Goal: Task Accomplishment & Management: Manage account settings

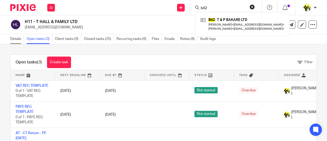
click at [19, 39] on link "Details" at bounding box center [17, 39] width 14 height 10
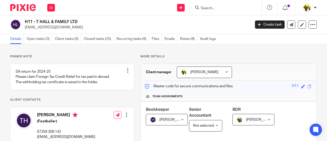
click at [205, 6] on input "Search" at bounding box center [223, 8] width 46 height 5
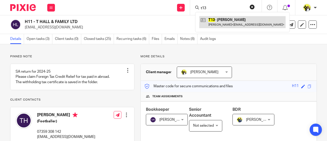
type input "t13"
click at [222, 28] on link at bounding box center [242, 22] width 86 height 12
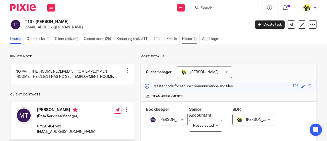
click at [189, 39] on link "Notes (2)" at bounding box center [190, 39] width 17 height 10
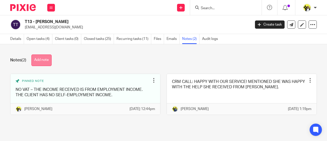
click at [48, 60] on button "Add note" at bounding box center [41, 59] width 20 height 11
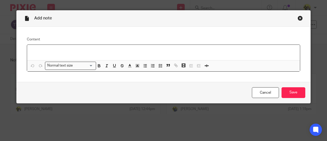
click at [43, 51] on p at bounding box center [163, 51] width 264 height 5
click at [64, 52] on p "SA 05-04-2025" at bounding box center [163, 51] width 264 height 5
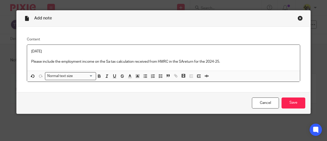
click at [181, 62] on p "Please include the employment income on the Sa tax calculation received from HM…" at bounding box center [163, 61] width 264 height 5
click at [152, 49] on p "SA 05-04-2025" at bounding box center [163, 51] width 264 height 5
click at [285, 101] on input "Save" at bounding box center [293, 102] width 24 height 11
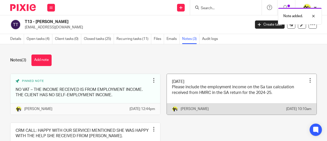
click at [307, 79] on div at bounding box center [309, 80] width 5 height 5
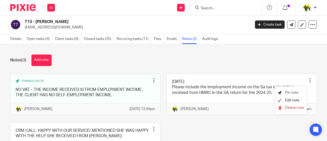
click at [288, 93] on span "Pin note" at bounding box center [291, 93] width 13 height 4
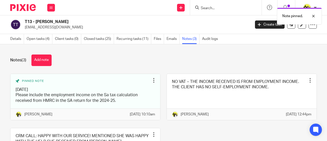
click at [192, 59] on div "Notes (3) Add note" at bounding box center [163, 59] width 306 height 11
click at [211, 6] on input "Search" at bounding box center [223, 8] width 46 height 5
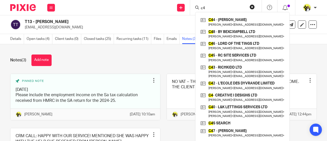
type input "c4"
click button "submit" at bounding box center [0, 0] width 0 height 0
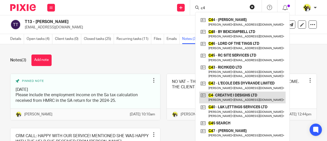
click at [249, 96] on link at bounding box center [242, 97] width 86 height 12
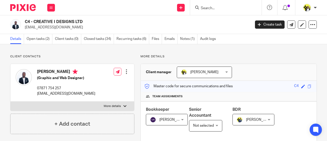
click at [205, 8] on input "Search" at bounding box center [223, 8] width 46 height 5
type input "p"
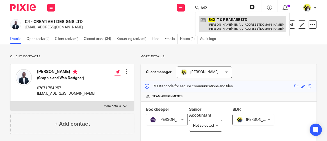
type input "b42"
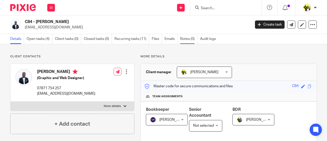
click at [186, 40] on link "Notes (0)" at bounding box center [188, 39] width 17 height 10
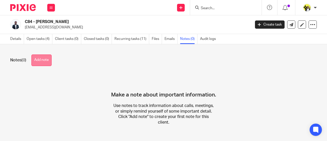
click at [46, 63] on button "Add note" at bounding box center [41, 59] width 20 height 11
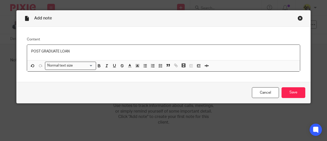
click at [40, 50] on p "POST GRADUATE LOAN" at bounding box center [163, 51] width 264 height 5
click at [76, 51] on p "POSTGRADUATE LOAN" at bounding box center [163, 51] width 264 height 5
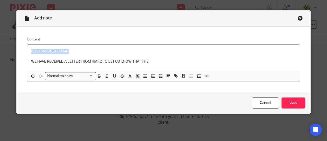
drag, startPoint x: 71, startPoint y: 52, endPoint x: 29, endPoint y: 50, distance: 42.1
click at [29, 50] on div "POSTGRADUATE LOAN WE HAVE RECEIVED A LETTER FROM HMRC TO LET US KNOW THAT THE" at bounding box center [163, 58] width 272 height 26
copy p "POSTGRADUATE LOAN"
click at [148, 60] on p "WE HAVE RECEIVED A LETTER FROM HMRC TO LET US KNOW THAT THE" at bounding box center [163, 61] width 264 height 5
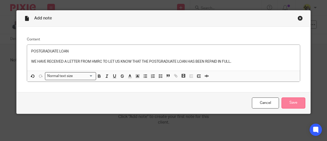
click at [294, 99] on input "Save" at bounding box center [293, 102] width 24 height 11
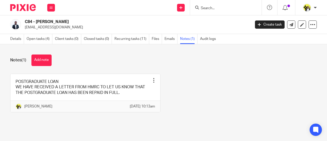
click at [200, 8] on div at bounding box center [224, 7] width 59 height 6
click at [206, 6] on input "Search" at bounding box center [223, 8] width 46 height 5
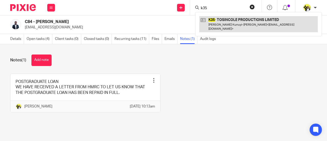
type input "k35"
click at [231, 21] on link at bounding box center [258, 24] width 118 height 16
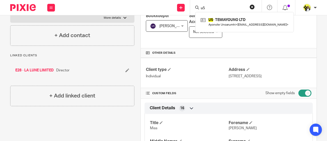
scroll to position [51, 0]
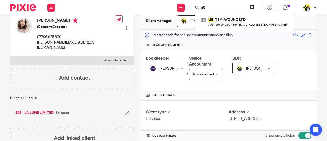
drag, startPoint x: 204, startPoint y: 8, endPoint x: 199, endPoint y: 9, distance: 4.7
click at [200, 9] on input "u5" at bounding box center [223, 8] width 46 height 5
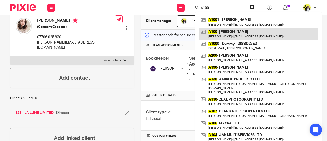
type input "a100"
click at [231, 33] on link at bounding box center [258, 34] width 118 height 12
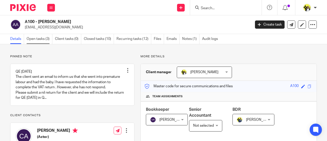
click at [45, 39] on link "Open tasks (3)" at bounding box center [40, 39] width 26 height 10
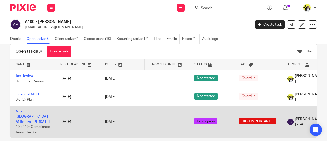
scroll to position [21, 0]
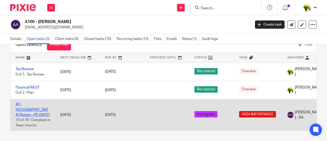
click at [28, 102] on link "AT - [GEOGRAPHIC_DATA] Return - PE [DATE]" at bounding box center [33, 109] width 34 height 14
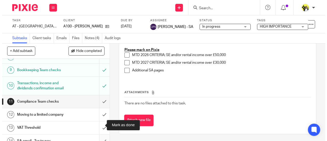
scroll to position [110, 0]
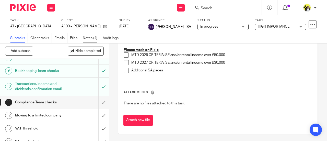
click at [91, 39] on link "Notes (4)" at bounding box center [91, 38] width 17 height 10
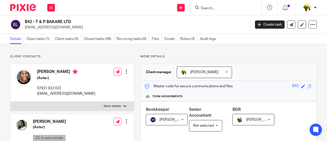
click at [210, 7] on input "Search" at bounding box center [223, 8] width 46 height 5
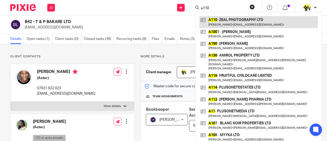
type input "a110"
click at [216, 20] on link at bounding box center [258, 22] width 118 height 12
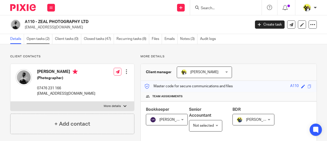
click at [42, 38] on link "Open tasks (2)" at bounding box center [40, 39] width 26 height 10
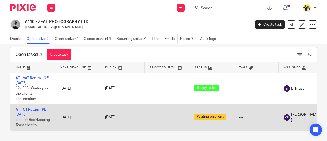
scroll to position [16, 0]
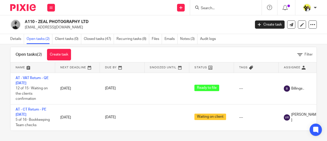
click at [205, 5] on form at bounding box center [227, 7] width 54 height 6
click at [205, 7] on input "Search" at bounding box center [223, 8] width 46 height 5
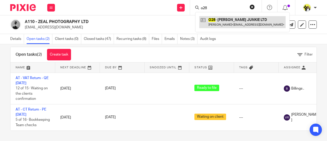
type input "o28"
click at [229, 20] on link at bounding box center [242, 22] width 86 height 12
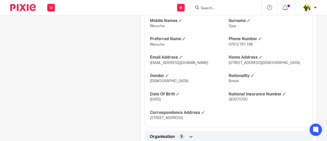
scroll to position [149, 0]
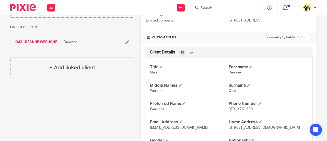
click at [301, 35] on input "checkbox" at bounding box center [304, 37] width 13 height 7
checkbox input "true"
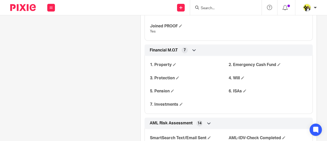
scroll to position [710, 0]
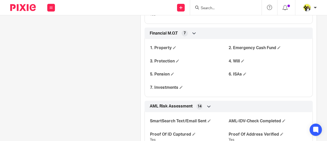
click at [272, 78] on div "1. Property 2. Emergency Cash Fund 3. Protection 4. Will 5. Pension 6. ISAs 7. …" at bounding box center [228, 66] width 168 height 62
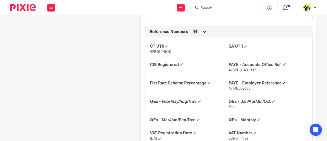
scroll to position [430, 0]
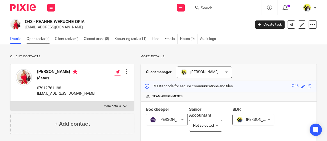
click at [41, 39] on link "Open tasks (5)" at bounding box center [40, 39] width 26 height 10
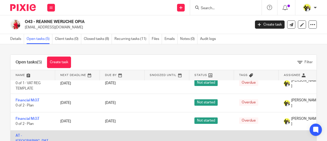
scroll to position [4, 0]
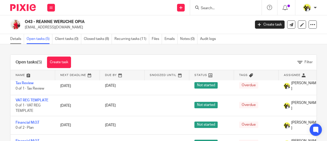
click at [14, 35] on link "Details" at bounding box center [17, 39] width 14 height 10
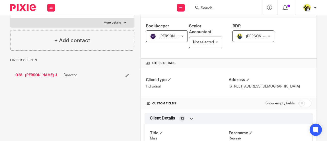
scroll to position [77, 0]
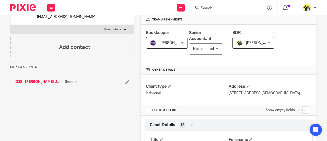
click at [303, 109] on input "checkbox" at bounding box center [304, 109] width 13 height 7
checkbox input "true"
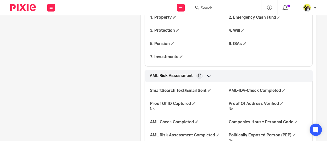
scroll to position [638, 0]
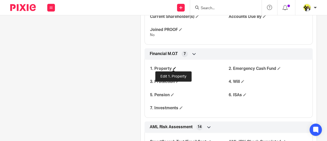
click at [173, 67] on span at bounding box center [174, 68] width 3 height 3
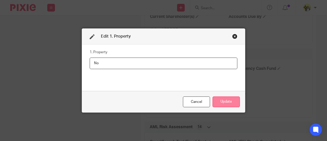
type input "No"
click at [233, 103] on button "Update" at bounding box center [225, 101] width 27 height 11
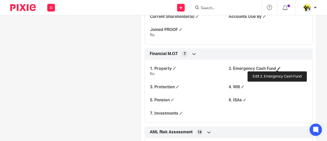
click at [277, 68] on span at bounding box center [278, 68] width 3 height 3
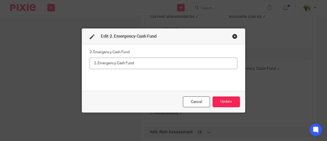
click at [118, 64] on input "text" at bounding box center [163, 62] width 147 height 11
type input "y"
click at [96, 63] on input "YES - For for 12 months but is in a dollar account." at bounding box center [163, 62] width 147 height 11
click at [98, 63] on input "YES - For for 12 months but is in a dollar account." at bounding box center [163, 62] width 147 height 11
type input "Yes - For for 12 months but is in a dollar account."
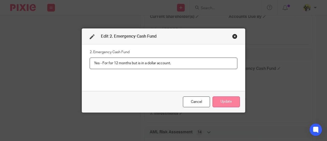
click at [215, 99] on button "Update" at bounding box center [225, 101] width 27 height 11
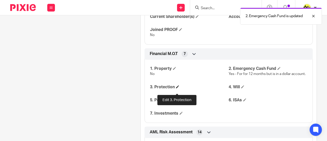
click at [176, 88] on span at bounding box center [177, 86] width 3 height 3
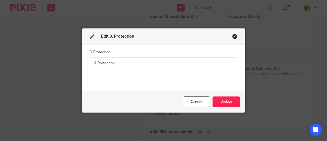
click at [113, 63] on input "text" at bounding box center [163, 62] width 147 height 11
type input "Yes"
click at [229, 101] on button "Update" at bounding box center [225, 101] width 27 height 11
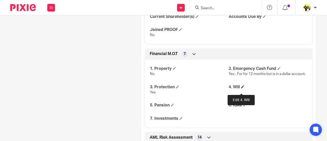
click at [241, 88] on span at bounding box center [242, 86] width 3 height 3
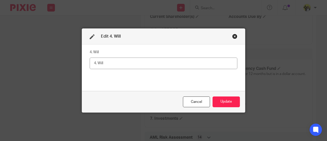
click at [103, 62] on input "text" at bounding box center [163, 62] width 147 height 11
type input "No"
click at [215, 98] on button "Update" at bounding box center [225, 101] width 27 height 11
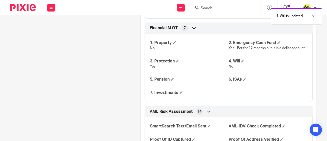
scroll to position [689, 0]
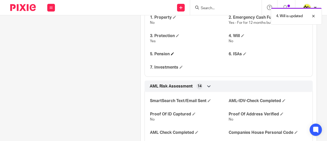
click at [170, 57] on h4 "5. Pension" at bounding box center [189, 53] width 79 height 5
click at [172, 55] on span at bounding box center [172, 53] width 3 height 3
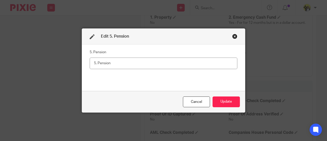
click at [136, 64] on input "text" at bounding box center [163, 62] width 147 height 11
type input "No"
click at [229, 101] on button "Update" at bounding box center [225, 101] width 27 height 11
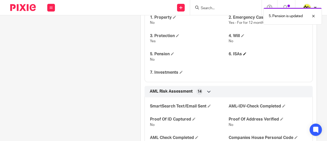
click at [238, 57] on h4 "6. ISAs" at bounding box center [267, 53] width 79 height 5
click at [243, 55] on span at bounding box center [244, 53] width 3 height 3
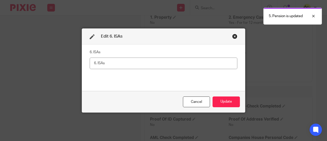
click at [154, 64] on input "text" at bounding box center [163, 62] width 147 height 11
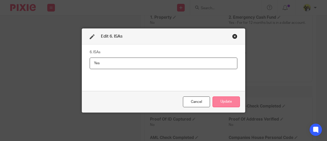
type input "Yes"
click at [227, 101] on button "Update" at bounding box center [225, 101] width 27 height 11
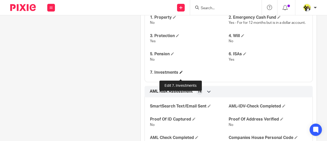
click at [181, 73] on span at bounding box center [180, 71] width 3 height 3
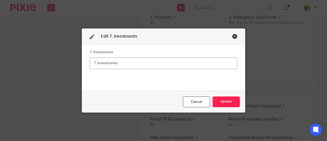
click at [127, 64] on input "text" at bounding box center [163, 62] width 147 height 11
type input "No"
click at [229, 102] on button "Update" at bounding box center [225, 101] width 27 height 11
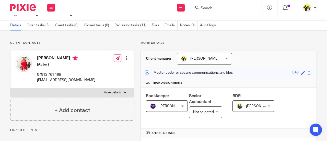
scroll to position [0, 0]
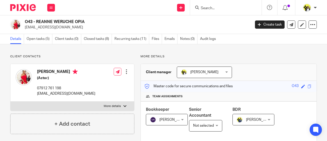
click at [213, 8] on input "Search" at bounding box center [223, 8] width 46 height 5
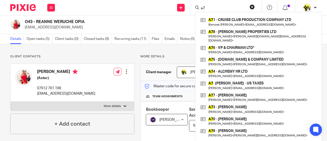
type input "a"
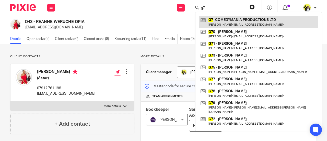
type input "g7"
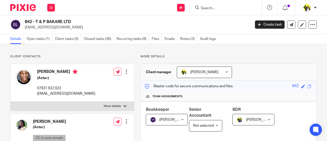
click at [213, 7] on input "Search" at bounding box center [223, 8] width 46 height 5
click at [210, 6] on input "Search" at bounding box center [223, 8] width 46 height 5
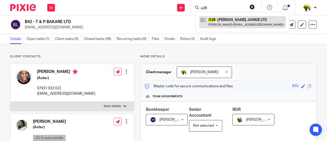
type input "o28"
click at [212, 18] on link at bounding box center [242, 22] width 86 height 12
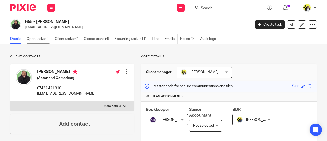
click at [41, 40] on link "Open tasks (4)" at bounding box center [40, 39] width 26 height 10
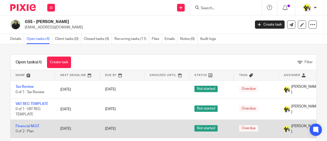
drag, startPoint x: 26, startPoint y: 84, endPoint x: 157, endPoint y: 134, distance: 141.1
click at [157, 134] on td at bounding box center [166, 128] width 45 height 18
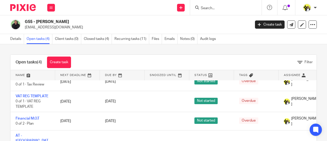
scroll to position [11, 0]
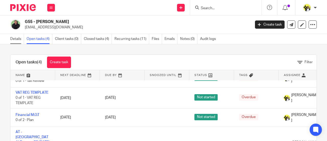
click at [14, 39] on link "Details" at bounding box center [17, 39] width 14 height 10
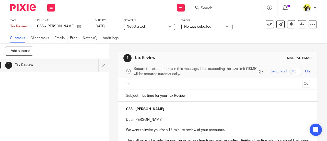
scroll to position [51, 0]
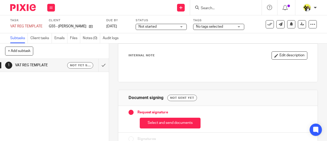
scroll to position [49, 0]
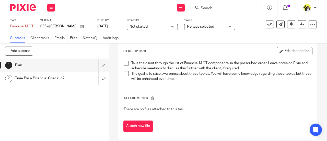
scroll to position [31, 0]
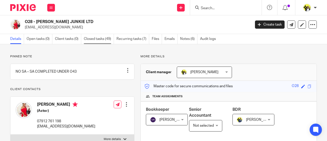
click at [92, 39] on link "Closed tasks (49)" at bounding box center [99, 39] width 30 height 10
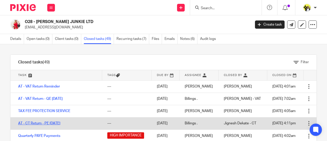
click at [54, 122] on link "AT - CT Return - PE [DATE]" at bounding box center [39, 123] width 42 height 4
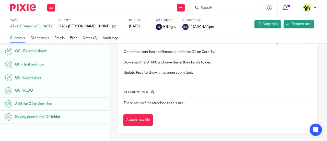
scroll to position [332, 0]
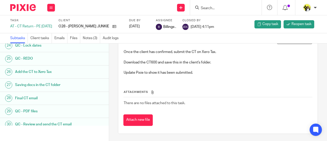
click at [32, 97] on h1 "Final CT email" at bounding box center [44, 98] width 59 height 8
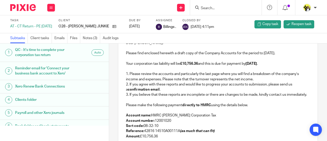
scroll to position [128, 0]
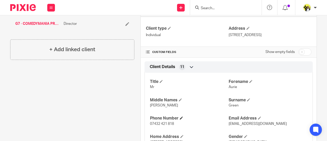
scroll to position [153, 0]
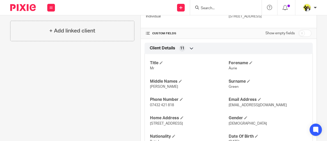
click at [302, 33] on input "checkbox" at bounding box center [304, 33] width 13 height 7
checkbox input "true"
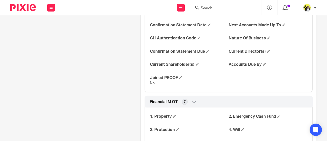
scroll to position [612, 0]
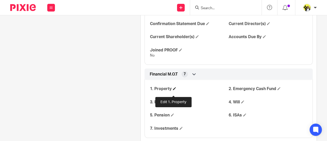
click at [173, 90] on span at bounding box center [174, 88] width 3 height 3
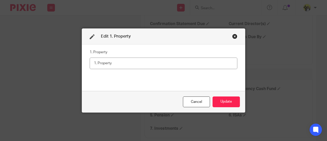
click at [106, 65] on input "text" at bounding box center [163, 62] width 147 height 11
type input "Y"
type input "e"
type input "Yes"
click at [223, 101] on button "Update" at bounding box center [225, 101] width 27 height 11
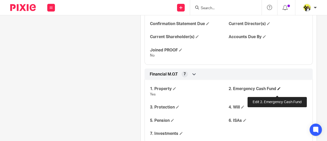
click at [277, 90] on span at bounding box center [278, 88] width 3 height 3
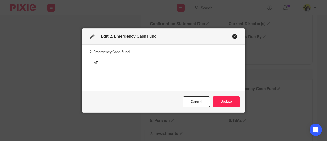
type input "y"
click at [137, 62] on input "Yes - between 3 and 6 monts" at bounding box center [163, 62] width 147 height 11
click at [136, 62] on input "Yes - between 3 and 6 monts" at bounding box center [163, 62] width 147 height 11
type input "Yes - between 3 and 6 months"
click at [220, 99] on button "Update" at bounding box center [225, 101] width 27 height 11
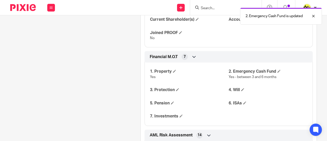
scroll to position [638, 0]
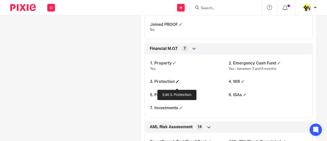
click at [176, 83] on span at bounding box center [177, 81] width 3 height 3
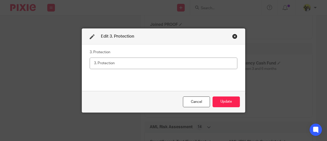
click at [109, 65] on input "text" at bounding box center [163, 62] width 147 height 11
type input "No"
click at [216, 102] on button "Update" at bounding box center [225, 101] width 27 height 11
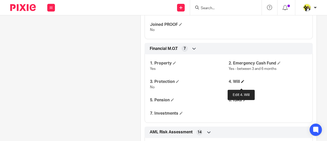
click at [241, 83] on span at bounding box center [242, 81] width 3 height 3
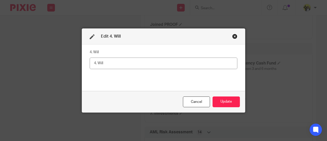
click at [105, 64] on input "text" at bounding box center [163, 62] width 147 height 11
type input "No"
click at [227, 102] on button "Update" at bounding box center [225, 101] width 27 height 11
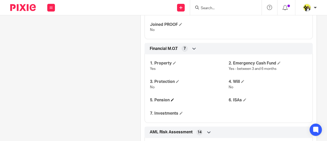
click at [173, 103] on h4 "5. Pension" at bounding box center [189, 99] width 79 height 5
click at [173, 101] on span at bounding box center [172, 99] width 3 height 3
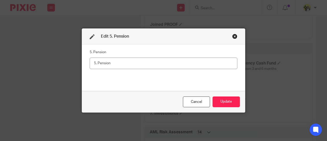
click at [106, 66] on input "text" at bounding box center [163, 62] width 147 height 11
type input "No"
click at [223, 103] on button "Update" at bounding box center [225, 101] width 27 height 11
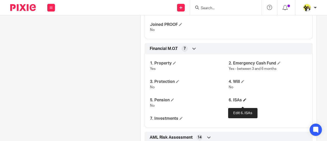
click at [243, 101] on span at bounding box center [244, 99] width 3 height 3
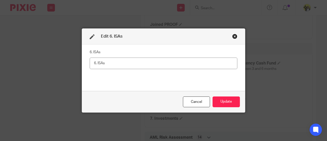
click at [98, 64] on input "text" at bounding box center [163, 62] width 147 height 11
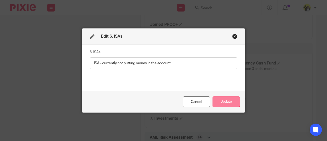
type input "ISA - currently not putting money in the account"
click at [216, 101] on button "Update" at bounding box center [225, 101] width 27 height 11
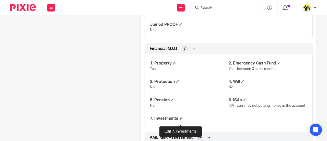
click at [180, 119] on span at bounding box center [180, 117] width 3 height 3
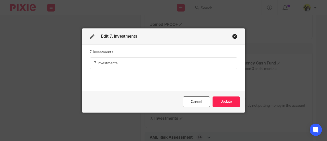
click at [108, 66] on input "text" at bounding box center [163, 62] width 147 height 11
type input "N"
type input "Yes - has a buy to let property"
click at [221, 99] on button "Update" at bounding box center [225, 101] width 27 height 11
